Goal: Entertainment & Leisure: Consume media (video, audio)

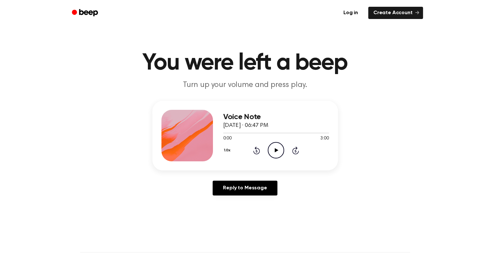
click at [331, 185] on div "Reply to Message" at bounding box center [245, 191] width 186 height 20
click at [278, 146] on icon "Play Audio" at bounding box center [276, 150] width 16 height 16
click at [273, 150] on icon "Pause Audio" at bounding box center [276, 150] width 16 height 16
click at [273, 150] on icon "Play Audio" at bounding box center [276, 150] width 16 height 16
click at [273, 150] on icon "Pause Audio" at bounding box center [276, 150] width 16 height 16
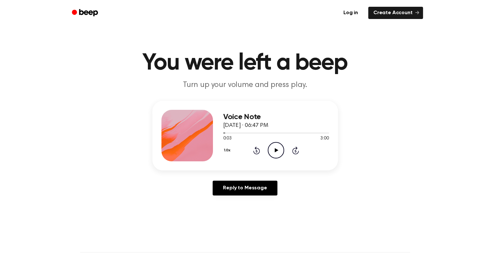
click at [316, 200] on div "Reply to Message" at bounding box center [245, 191] width 186 height 20
click at [280, 150] on icon "Play Audio" at bounding box center [276, 150] width 16 height 16
drag, startPoint x: 275, startPoint y: 147, endPoint x: 274, endPoint y: 151, distance: 3.6
click at [274, 151] on icon "Pause Audio" at bounding box center [276, 150] width 16 height 16
click at [275, 150] on icon at bounding box center [277, 150] width 4 height 4
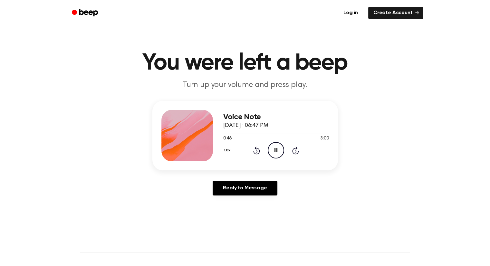
click at [278, 152] on icon "Pause Audio" at bounding box center [276, 150] width 16 height 16
click at [275, 146] on icon "Play Audio" at bounding box center [276, 150] width 16 height 16
click at [277, 154] on icon "Pause Audio" at bounding box center [276, 150] width 16 height 16
click at [271, 150] on icon "Play Audio" at bounding box center [276, 150] width 16 height 16
click at [274, 149] on icon "Pause Audio" at bounding box center [276, 150] width 16 height 16
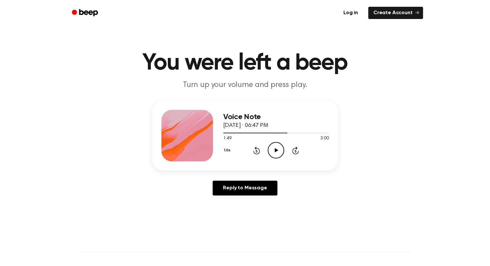
click at [277, 149] on icon "Play Audio" at bounding box center [276, 150] width 16 height 16
click at [277, 149] on icon "Pause Audio" at bounding box center [276, 150] width 16 height 16
click at [277, 152] on icon "Play Audio" at bounding box center [276, 150] width 16 height 16
click at [276, 155] on icon "Play Audio" at bounding box center [276, 150] width 16 height 16
click at [255, 153] on icon "Rewind 5 seconds" at bounding box center [256, 150] width 7 height 8
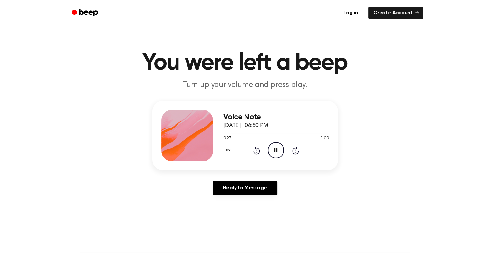
click at [255, 153] on icon "Rewind 5 seconds" at bounding box center [256, 150] width 7 height 8
click at [255, 152] on icon "Rewind 5 seconds" at bounding box center [256, 150] width 7 height 8
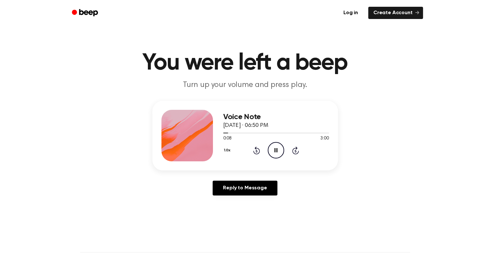
click at [347, 119] on div "Voice Note [DATE] · 06:50 PM 0:08 3:00 Your browser does not support the [objec…" at bounding box center [245, 151] width 475 height 100
click at [275, 149] on icon at bounding box center [276, 150] width 3 height 4
click at [276, 150] on icon at bounding box center [277, 150] width 4 height 4
click at [257, 150] on icon "Rewind 5 seconds" at bounding box center [256, 150] width 7 height 8
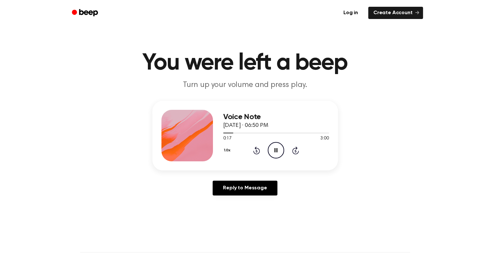
click at [281, 150] on icon "Pause Audio" at bounding box center [276, 150] width 16 height 16
click at [275, 149] on icon "Play Audio" at bounding box center [276, 150] width 16 height 16
click at [276, 143] on icon "Pause Audio" at bounding box center [276, 150] width 16 height 16
click at [277, 152] on icon "Play Audio" at bounding box center [276, 150] width 16 height 16
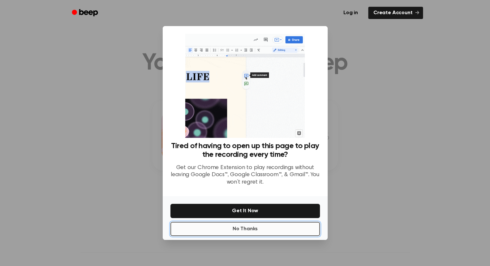
click at [256, 227] on button "No Thanks" at bounding box center [245, 229] width 150 height 14
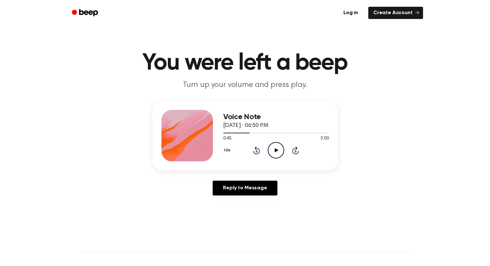
click at [269, 145] on icon "Play Audio" at bounding box center [276, 150] width 16 height 16
click at [257, 151] on icon "Rewind 5 seconds" at bounding box center [256, 150] width 7 height 8
click at [256, 151] on icon "Rewind 5 seconds" at bounding box center [256, 150] width 7 height 8
click at [256, 152] on icon at bounding box center [257, 151] width 2 height 3
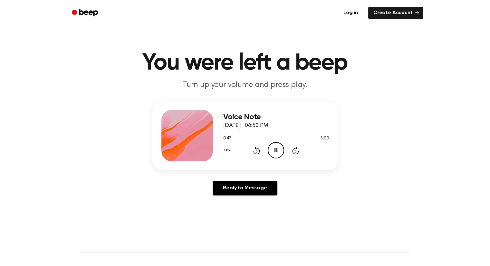
click at [256, 152] on icon at bounding box center [257, 151] width 2 height 3
click at [276, 149] on icon "Pause Audio" at bounding box center [276, 150] width 16 height 16
click at [274, 150] on icon "Play Audio" at bounding box center [276, 150] width 16 height 16
click at [274, 150] on icon "Pause Audio" at bounding box center [276, 150] width 16 height 16
click at [273, 149] on icon "Play Audio" at bounding box center [276, 150] width 16 height 16
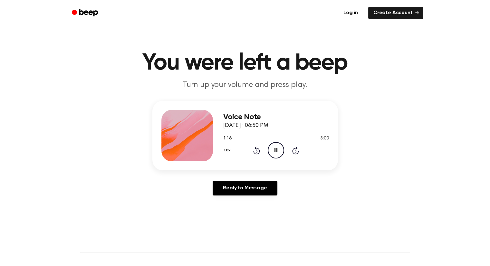
click at [273, 149] on icon "Pause Audio" at bounding box center [276, 150] width 16 height 16
click at [278, 145] on icon "Play Audio" at bounding box center [276, 150] width 16 height 16
click at [278, 145] on icon "Pause Audio" at bounding box center [276, 150] width 16 height 16
click at [272, 146] on icon "Play Audio" at bounding box center [276, 150] width 16 height 16
click at [272, 146] on icon "Pause Audio" at bounding box center [276, 150] width 16 height 16
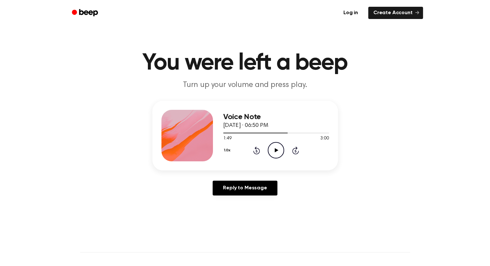
click at [275, 150] on icon at bounding box center [277, 150] width 4 height 4
click at [275, 150] on icon at bounding box center [276, 150] width 3 height 4
click at [271, 150] on icon "Play Audio" at bounding box center [276, 150] width 16 height 16
click at [272, 147] on icon "Play Audio" at bounding box center [276, 150] width 16 height 16
drag, startPoint x: 267, startPoint y: 113, endPoint x: 276, endPoint y: 147, distance: 34.2
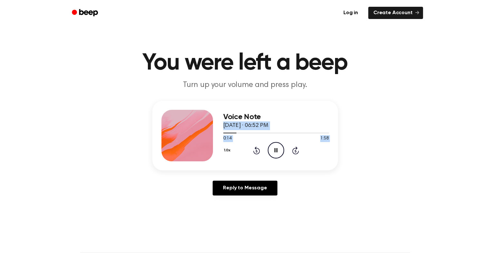
click at [276, 147] on div "Voice Note October 2, 2025 · 06:52 PM 0:14 1:58 Your browser does not support t…" at bounding box center [276, 136] width 106 height 52
click at [322, 108] on div "Voice Note October 2, 2025 · 06:52 PM 0:15 1:58 Your browser does not support t…" at bounding box center [245, 136] width 186 height 70
click at [276, 152] on icon "Pause Audio" at bounding box center [276, 150] width 16 height 16
click at [258, 150] on icon "Rewind 5 seconds" at bounding box center [256, 150] width 7 height 8
click at [271, 150] on icon "Play Audio" at bounding box center [276, 150] width 16 height 16
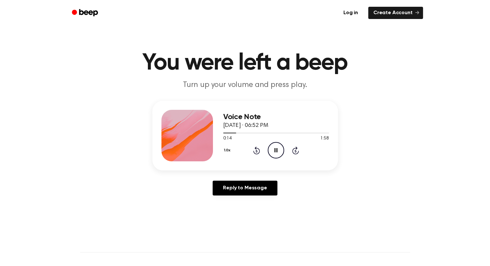
click at [257, 150] on icon "Rewind 5 seconds" at bounding box center [256, 150] width 7 height 8
click at [279, 149] on icon "Pause Audio" at bounding box center [276, 150] width 16 height 16
click at [273, 155] on icon "Play Audio" at bounding box center [276, 150] width 16 height 16
click at [273, 152] on icon "Pause Audio" at bounding box center [276, 150] width 16 height 16
click at [255, 152] on icon "Rewind 5 seconds" at bounding box center [256, 150] width 7 height 8
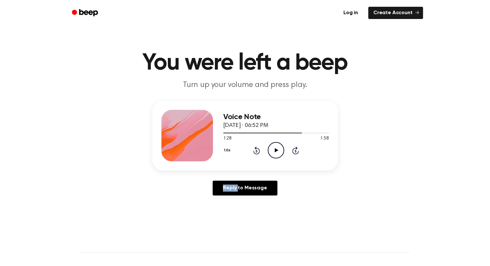
click at [255, 152] on icon "Rewind 5 seconds" at bounding box center [256, 150] width 7 height 8
click at [275, 148] on icon "Play Audio" at bounding box center [276, 150] width 16 height 16
click at [256, 148] on icon at bounding box center [256, 151] width 7 height 8
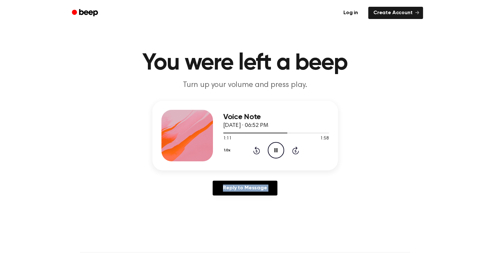
click at [256, 148] on icon at bounding box center [256, 151] width 7 height 8
click at [369, 131] on div "Voice Note October 2, 2025 · 06:52 PM 1:05 1:58 Your browser does not support t…" at bounding box center [245, 151] width 475 height 100
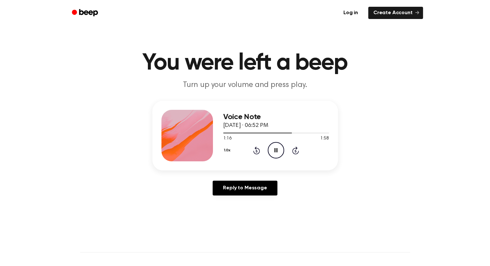
click at [275, 149] on icon at bounding box center [276, 150] width 3 height 4
click at [273, 153] on icon "Play Audio" at bounding box center [276, 150] width 16 height 16
click at [251, 153] on div "1.0x Rewind 5 seconds Pause Audio Skip 5 seconds" at bounding box center [276, 150] width 106 height 16
click at [256, 152] on icon "Rewind 5 seconds" at bounding box center [256, 150] width 7 height 8
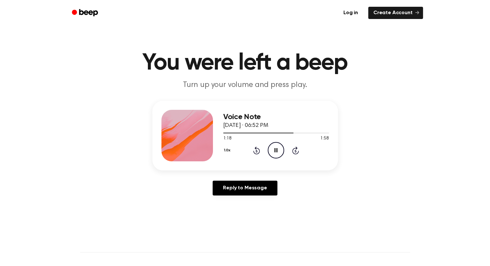
click at [280, 150] on icon "Pause Audio" at bounding box center [276, 150] width 16 height 16
click at [272, 151] on icon "Play Audio" at bounding box center [276, 150] width 16 height 16
click at [277, 151] on icon "Pause Audio" at bounding box center [276, 150] width 16 height 16
click at [277, 151] on icon at bounding box center [277, 150] width 4 height 4
click at [275, 148] on icon "Pause Audio" at bounding box center [276, 150] width 16 height 16
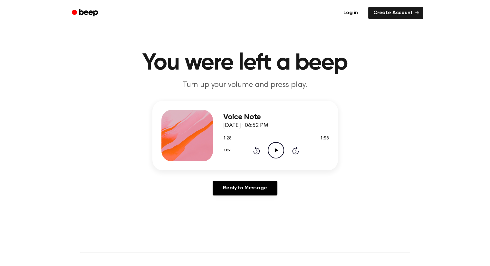
click at [284, 153] on div "1.0x Rewind 5 seconds Play Audio Skip 5 seconds" at bounding box center [276, 150] width 106 height 16
click at [273, 152] on icon "Play Audio" at bounding box center [276, 150] width 16 height 16
